Goal: Find specific page/section: Find specific page/section

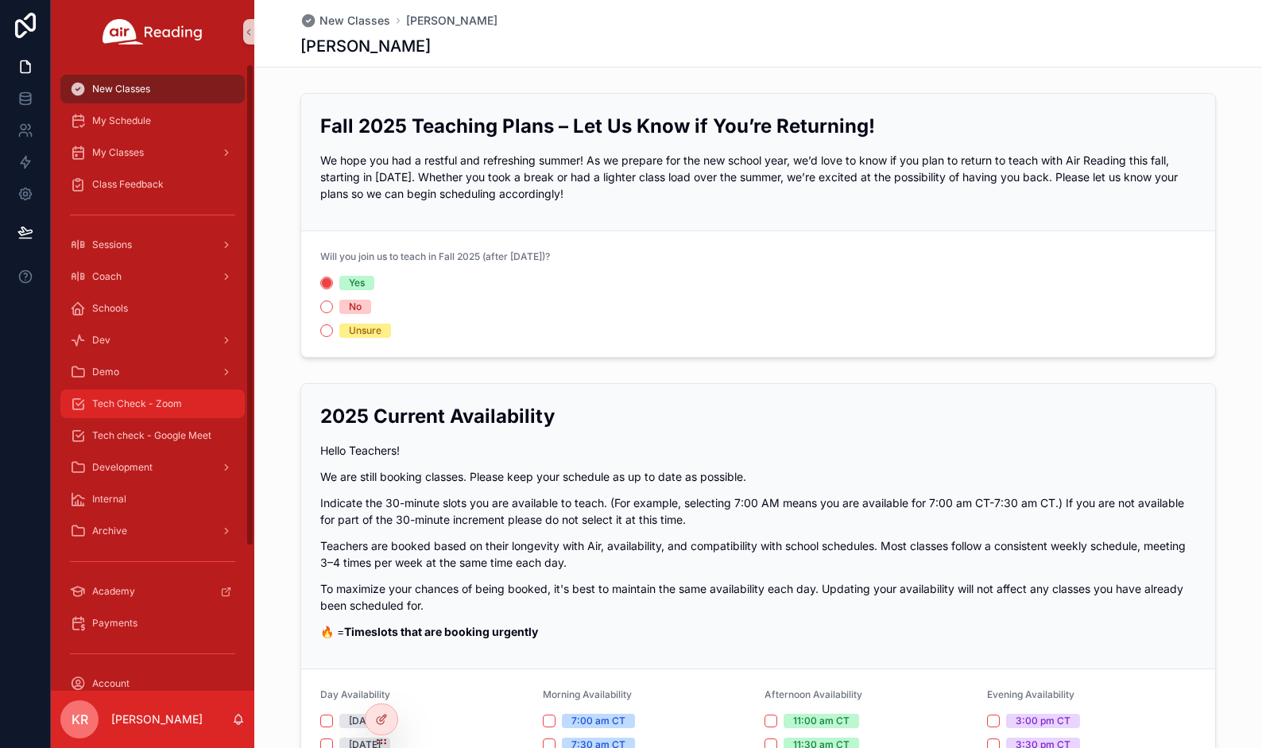
click at [137, 411] on div "Tech Check - Zoom" at bounding box center [152, 403] width 165 height 25
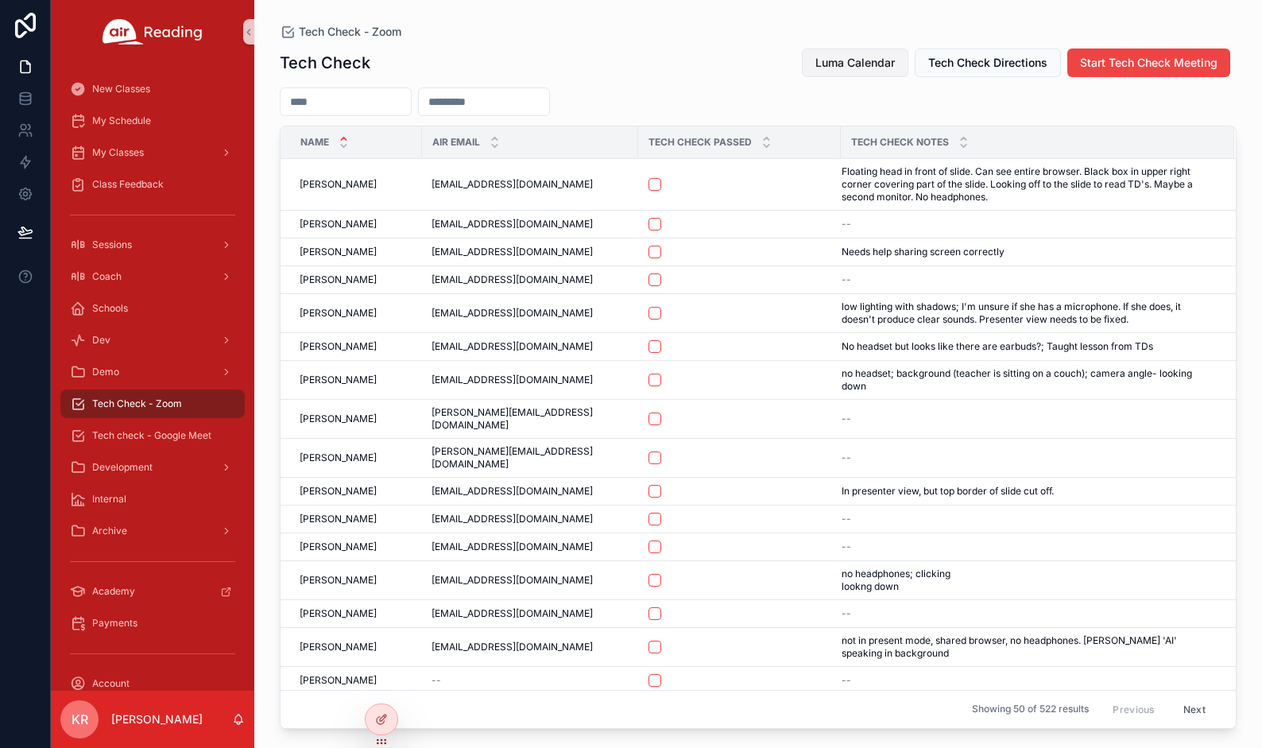
click at [882, 72] on button "Luma Calendar" at bounding box center [855, 62] width 106 height 29
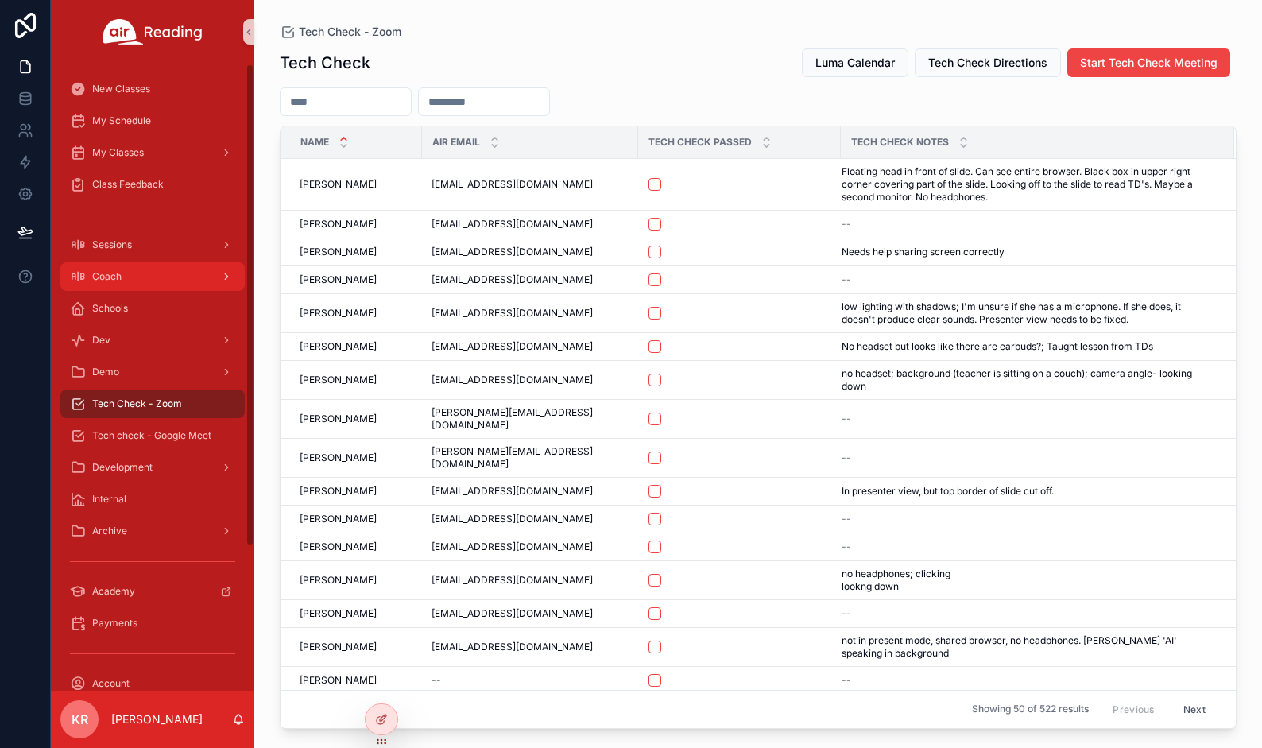
click at [122, 279] on div "Coach" at bounding box center [152, 276] width 165 height 25
